Goal: Transaction & Acquisition: Purchase product/service

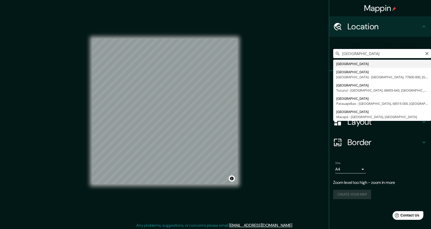
click at [355, 51] on input "Estados Unidos" at bounding box center [382, 53] width 98 height 9
click at [379, 56] on input "Estados Unidos" at bounding box center [382, 53] width 98 height 9
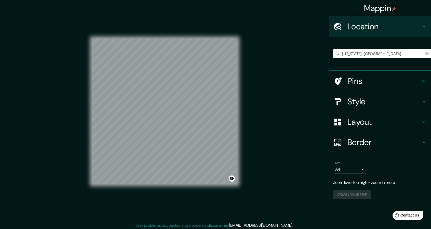
click at [341, 55] on input "Florida, Estados Unidos" at bounding box center [382, 53] width 98 height 9
paste input "West Palm Beach"
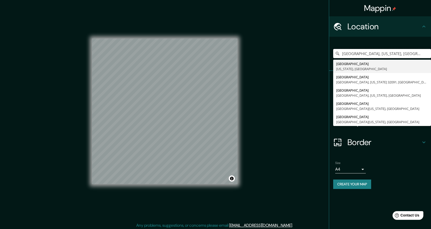
drag, startPoint x: 417, startPoint y: 54, endPoint x: 321, endPoint y: 54, distance: 96.1
click at [321, 54] on div "Mappin Location West Palm Beach, Florida, Estados Unidos West Palm Beach Florid…" at bounding box center [215, 115] width 431 height 230
type input "West Palm Beach, Florida, Estados Unidos"
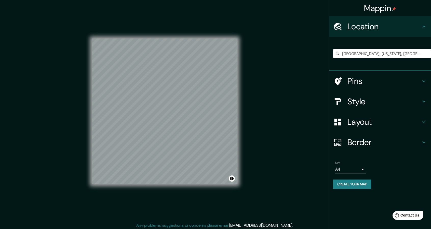
click at [356, 126] on h4 "Layout" at bounding box center [384, 122] width 73 height 10
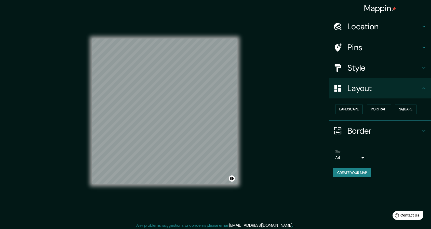
click at [361, 68] on h4 "Style" at bounding box center [384, 68] width 73 height 10
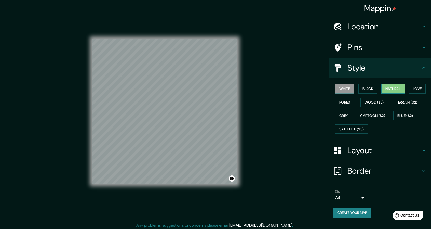
click at [399, 88] on button "Natural" at bounding box center [392, 88] width 23 height 9
click at [373, 34] on div "Location" at bounding box center [380, 26] width 102 height 20
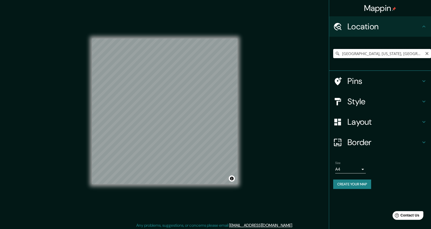
drag, startPoint x: 342, startPoint y: 54, endPoint x: 391, endPoint y: 0, distance: 72.0
click at [427, 54] on div "West Palm Beach, Florida, Estados Unidos" at bounding box center [382, 53] width 98 height 9
click at [361, 183] on button "Create your map" at bounding box center [352, 183] width 38 height 9
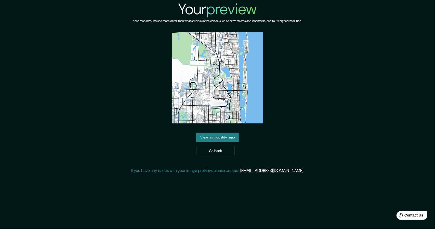
click at [202, 31] on div "Your map may include more detail than what's visible in the editor, such as ext…" at bounding box center [217, 25] width 169 height 14
click at [209, 153] on link "Go back" at bounding box center [215, 150] width 38 height 9
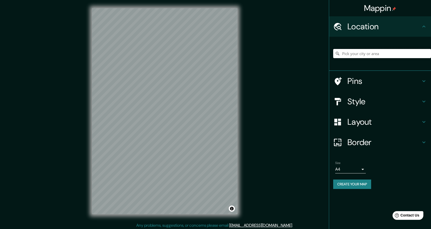
click at [387, 52] on input "Pick your city or area" at bounding box center [382, 53] width 98 height 9
click at [354, 53] on input "Pick your city or area" at bounding box center [382, 53] width 98 height 9
paste input "West Palm Beach"
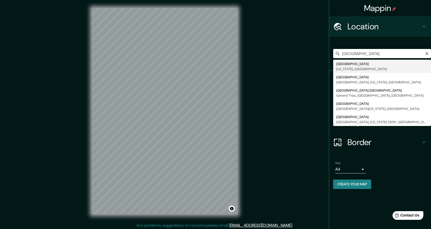
type input "West Palm Beach, Florida, Estados Unidos"
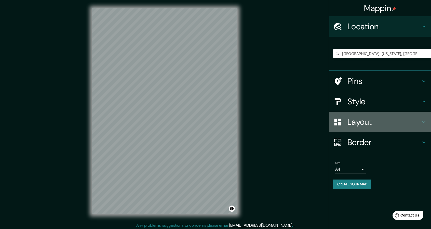
click at [366, 119] on h4 "Layout" at bounding box center [384, 122] width 73 height 10
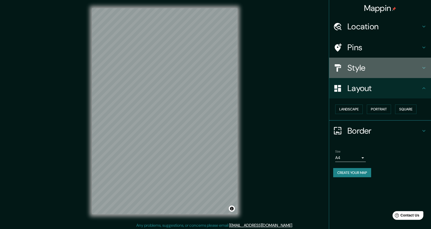
click at [361, 77] on div "Style" at bounding box center [380, 68] width 102 height 20
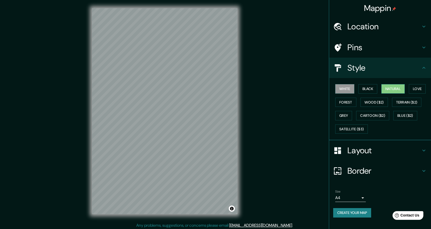
click at [400, 88] on button "Natural" at bounding box center [392, 88] width 23 height 9
click at [360, 148] on h4 "Layout" at bounding box center [384, 150] width 73 height 10
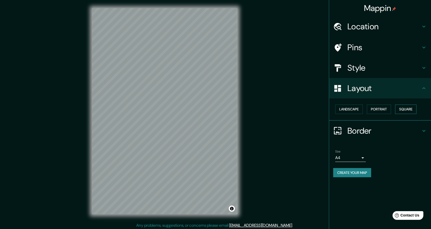
click at [407, 108] on button "Square" at bounding box center [405, 108] width 21 height 9
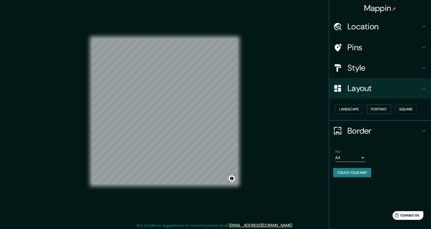
click at [371, 110] on button "Portrait" at bounding box center [379, 108] width 24 height 9
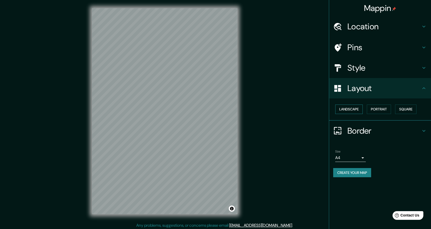
click at [358, 106] on button "Landscape" at bounding box center [349, 108] width 28 height 9
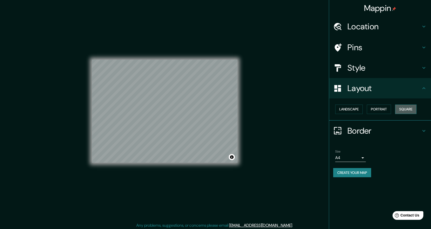
click at [417, 106] on button "Square" at bounding box center [405, 108] width 21 height 9
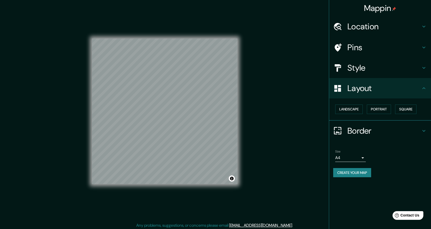
click at [357, 172] on button "Create your map" at bounding box center [352, 172] width 38 height 9
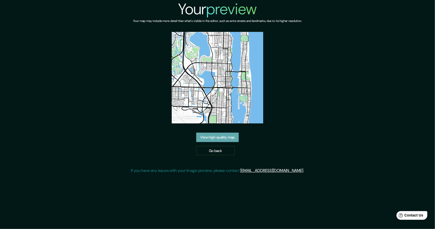
drag, startPoint x: 219, startPoint y: 66, endPoint x: 208, endPoint y: 138, distance: 73.1
click at [208, 138] on link "View high quality map" at bounding box center [217, 136] width 43 height 9
